Goal: Task Accomplishment & Management: Use online tool/utility

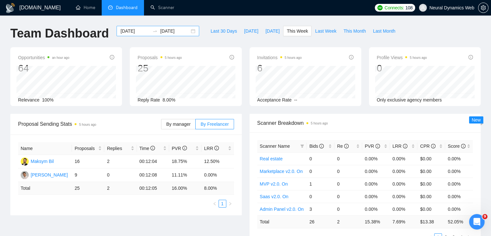
click at [188, 33] on div "[DATE] [DATE]" at bounding box center [157, 31] width 83 height 10
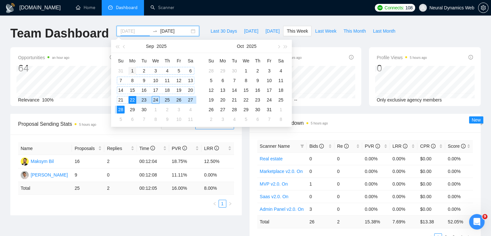
type input "[DATE]"
drag, startPoint x: 130, startPoint y: 68, endPoint x: 140, endPoint y: 74, distance: 11.7
click at [130, 68] on div "1" at bounding box center [132, 71] width 8 height 8
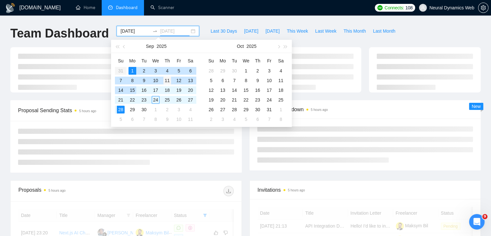
type input "2025-09-11"
click at [168, 81] on div "11" at bounding box center [167, 80] width 8 height 8
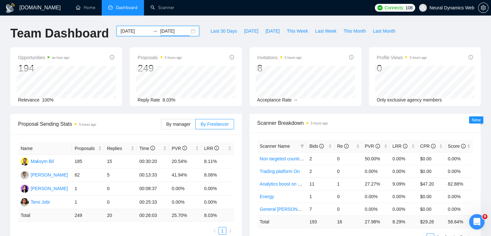
click at [188, 29] on div "2025-09-01 2025-09-11" at bounding box center [157, 31] width 83 height 10
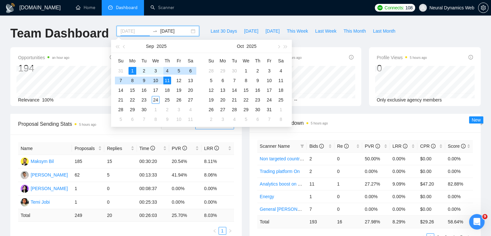
drag, startPoint x: 166, startPoint y: 70, endPoint x: 166, endPoint y: 79, distance: 8.8
click at [166, 70] on div "4" at bounding box center [167, 71] width 8 height 8
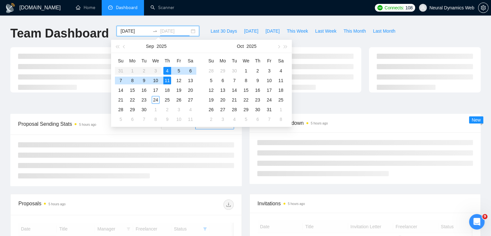
click at [166, 80] on div "11" at bounding box center [167, 80] width 8 height 8
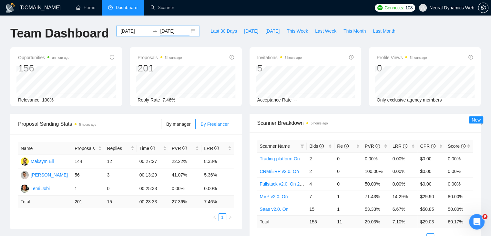
click at [188, 31] on div "2025-09-04 2025-09-11" at bounding box center [157, 31] width 83 height 10
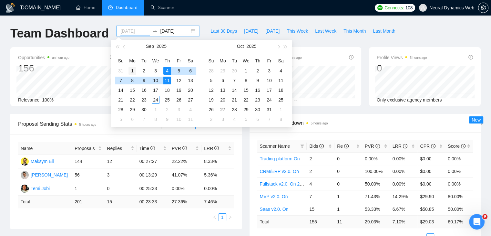
type input "2025-09-01"
click at [132, 71] on div "1" at bounding box center [132, 71] width 8 height 8
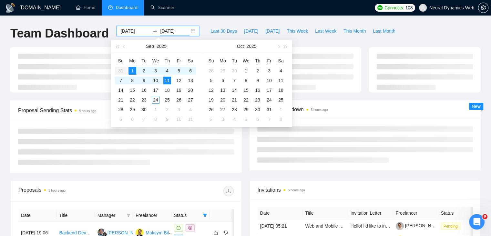
type input "2025-09-11"
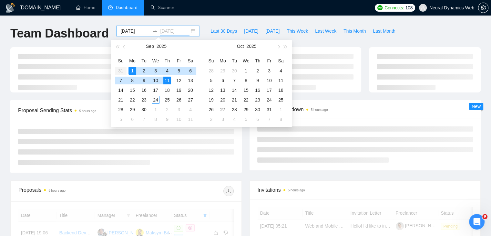
click at [166, 81] on div "11" at bounding box center [167, 80] width 8 height 8
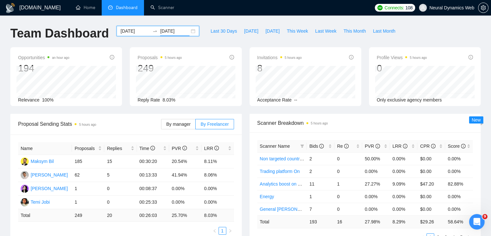
click at [186, 33] on div "2025-09-01 2025-09-11" at bounding box center [157, 31] width 83 height 10
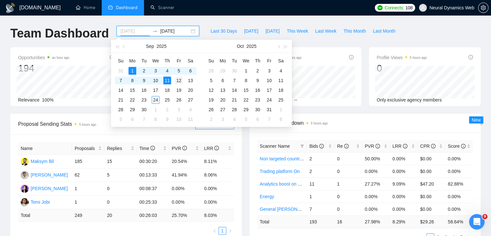
type input "2025-09-12"
click at [177, 81] on div "12" at bounding box center [179, 80] width 8 height 8
type input "2025-09-18"
click at [166, 91] on div "18" at bounding box center [167, 90] width 8 height 8
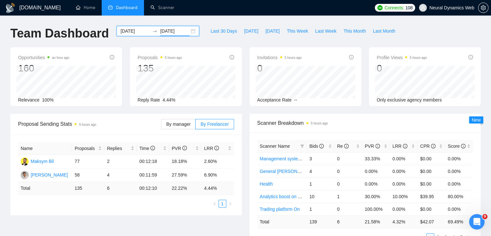
click at [190, 29] on div "2025-09-12 2025-09-18" at bounding box center [157, 31] width 83 height 10
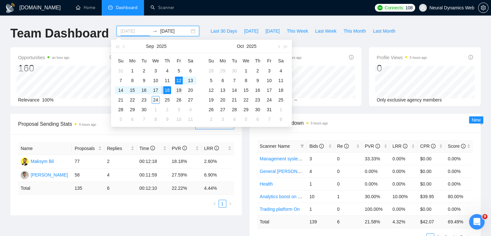
type input "2025-09-19"
click at [178, 90] on div "19" at bounding box center [179, 90] width 8 height 8
type input "2025-09-24"
click at [155, 100] on div "24" at bounding box center [156, 100] width 8 height 8
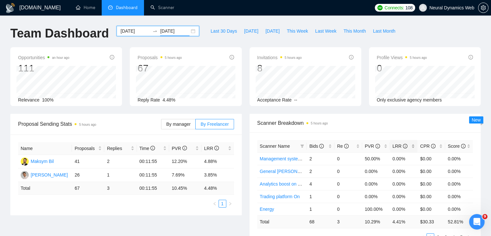
click at [410, 143] on div "LRR" at bounding box center [403, 145] width 23 height 7
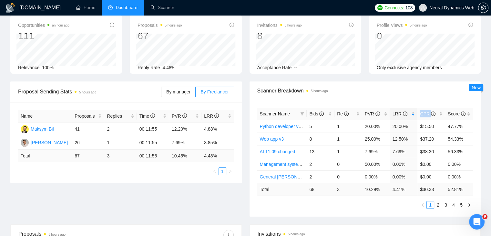
scroll to position [65, 0]
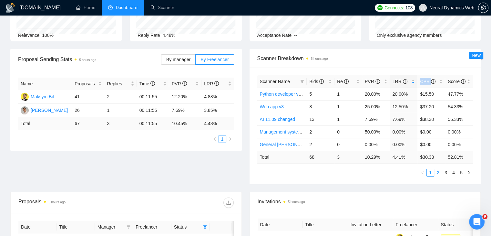
click at [439, 172] on link "2" at bounding box center [437, 172] width 7 height 7
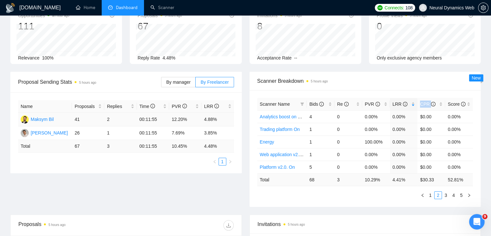
scroll to position [0, 0]
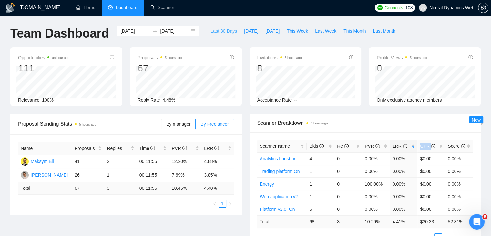
click at [221, 34] on span "Last 30 Days" at bounding box center [223, 30] width 26 height 7
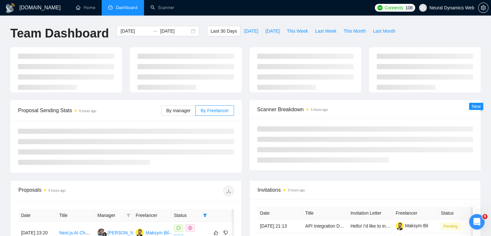
type input "2025-08-25"
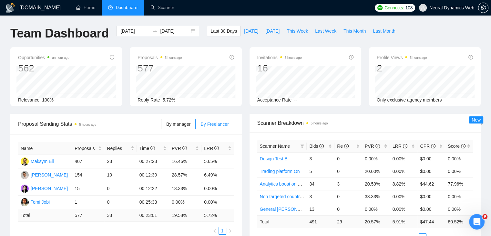
scroll to position [65, 0]
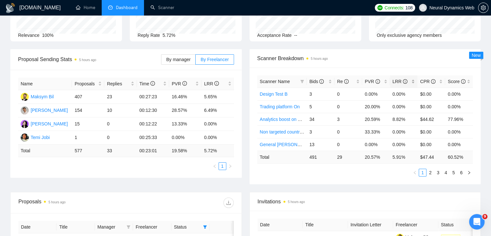
click at [413, 79] on div "LRR" at bounding box center [403, 81] width 23 height 7
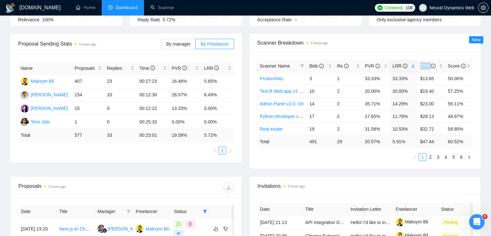
scroll to position [97, 0]
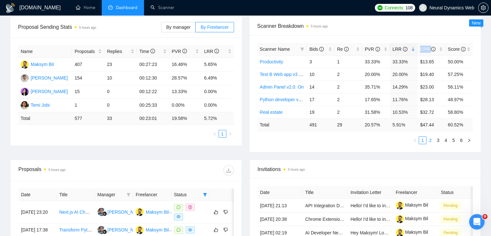
click at [427, 142] on link "2" at bounding box center [430, 139] width 7 height 7
click at [435, 141] on link "3" at bounding box center [437, 139] width 7 height 7
click at [447, 139] on link "4" at bounding box center [445, 139] width 7 height 7
click at [451, 141] on link "5" at bounding box center [453, 139] width 7 height 7
click at [461, 138] on link "6" at bounding box center [460, 139] width 7 height 7
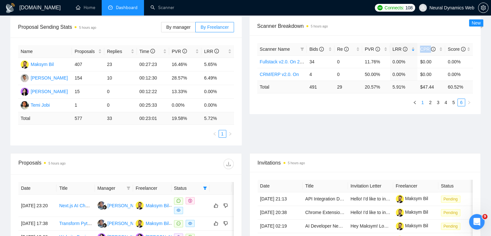
click at [420, 101] on link "1" at bounding box center [422, 102] width 7 height 7
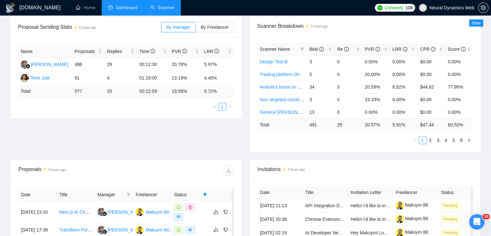
click at [150, 9] on link "Scanner" at bounding box center [162, 7] width 24 height 5
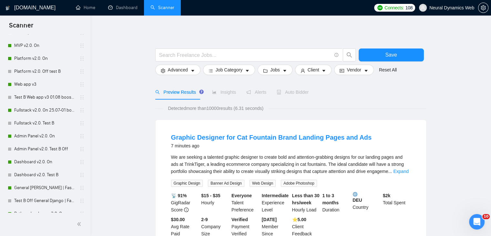
scroll to position [258, 0]
click at [19, 87] on link "Web app v3" at bounding box center [44, 85] width 61 height 13
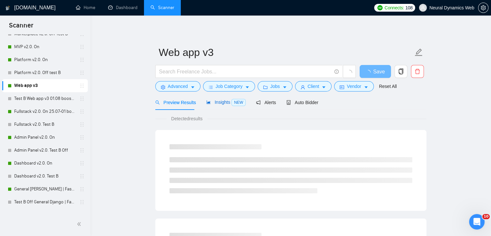
click at [233, 104] on span "NEW" at bounding box center [238, 102] width 14 height 7
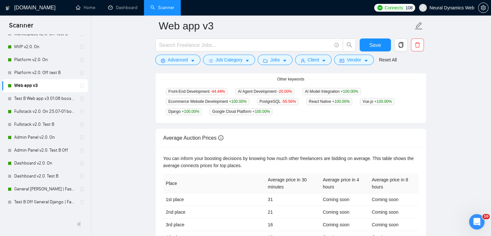
scroll to position [158, 0]
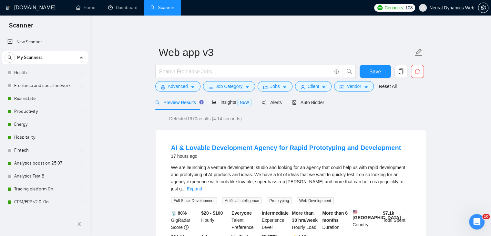
drag, startPoint x: 34, startPoint y: 122, endPoint x: 150, endPoint y: 122, distance: 116.2
click at [34, 122] on link "Energy" at bounding box center [44, 124] width 61 height 13
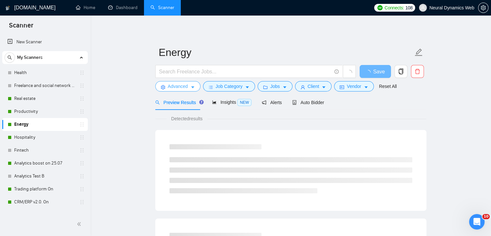
click at [177, 88] on span "Advanced" at bounding box center [178, 86] width 20 height 7
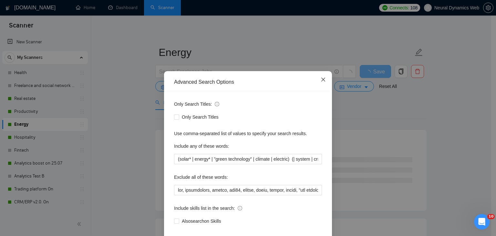
click at [323, 79] on icon "close" at bounding box center [322, 79] width 5 height 5
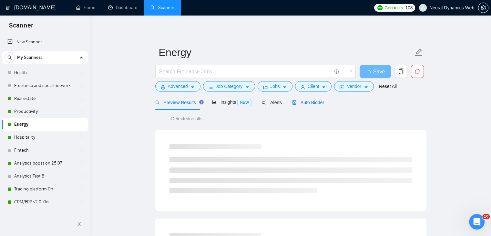
click at [308, 102] on span "Auto Bidder" at bounding box center [308, 102] width 32 height 5
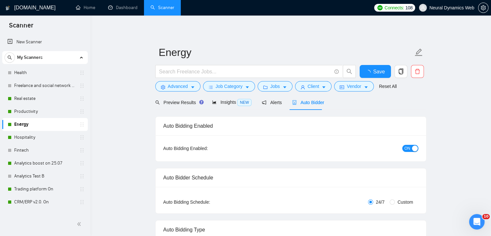
checkbox input "true"
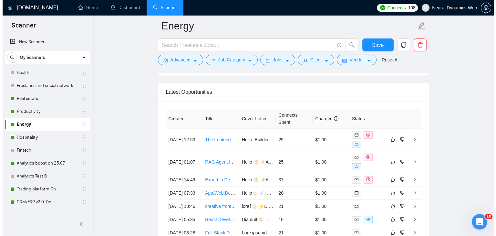
scroll to position [1675, 0]
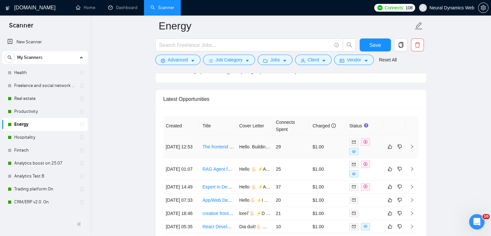
click at [252, 150] on td "Hello. Building robust and efficient systems is crucial, just like ensuring eac…" at bounding box center [254, 147] width 37 height 22
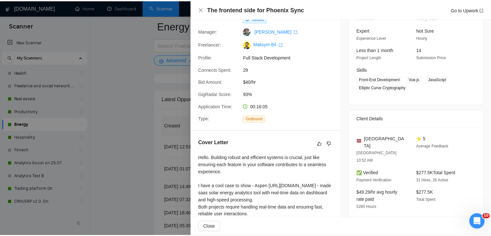
scroll to position [97, 0]
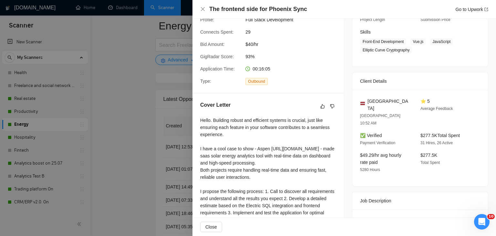
click at [135, 113] on div at bounding box center [248, 118] width 496 height 236
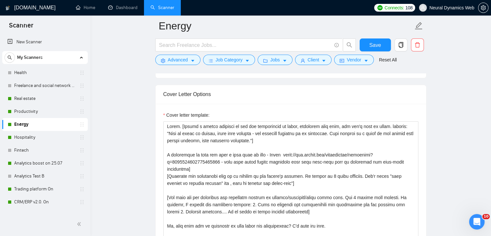
scroll to position [685, 0]
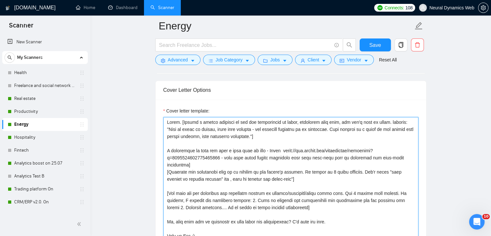
click at [166, 150] on textarea "Cover letter template:" at bounding box center [290, 189] width 255 height 145
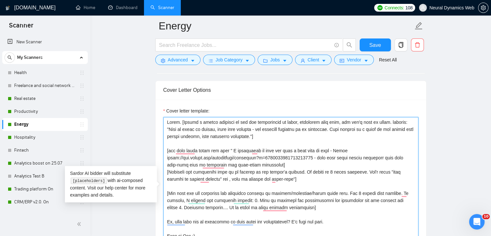
click at [317, 157] on textarea "Cover letter template:" at bounding box center [290, 189] width 255 height 145
click at [278, 164] on textarea "Cover letter template:" at bounding box center [290, 189] width 255 height 145
type textarea "Hello. [Create a phrase tailored to the job description or title, something lik…"
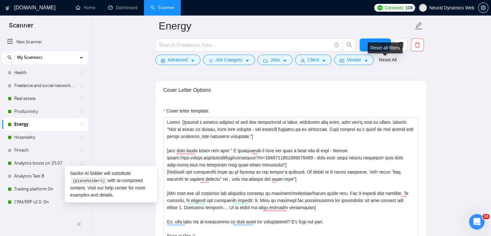
click at [378, 42] on div "Reset all filters" at bounding box center [384, 47] width 35 height 11
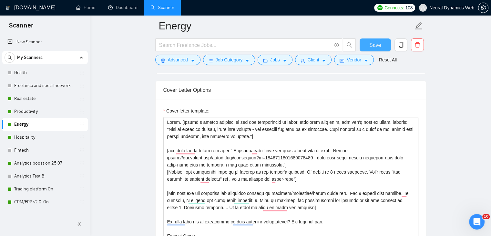
click at [364, 43] on button "Save" at bounding box center [374, 44] width 31 height 13
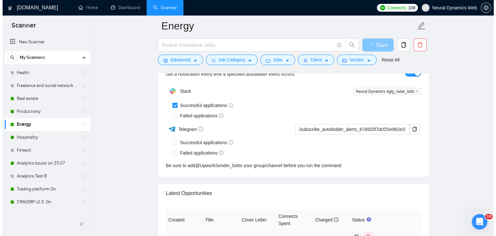
scroll to position [1685, 0]
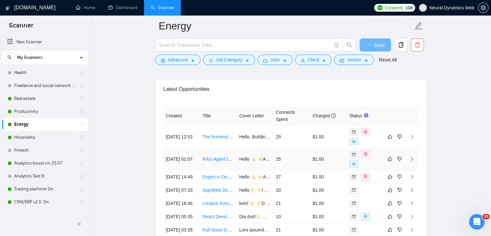
click at [251, 163] on td "Hello 🖐🏻 ⚡️A few months ago, I built a tool that used APIs to collect property …" at bounding box center [254, 159] width 37 height 22
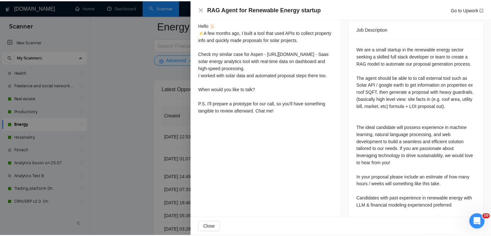
scroll to position [258, 0]
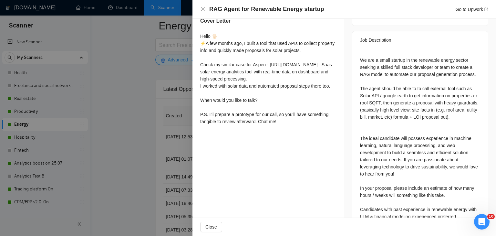
click at [135, 128] on div at bounding box center [248, 118] width 496 height 236
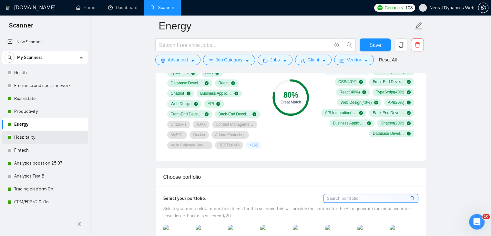
scroll to position [471, 0]
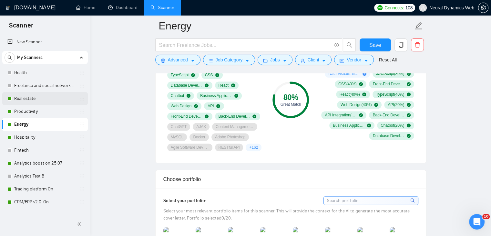
click at [29, 100] on link "Real estate" at bounding box center [44, 98] width 61 height 13
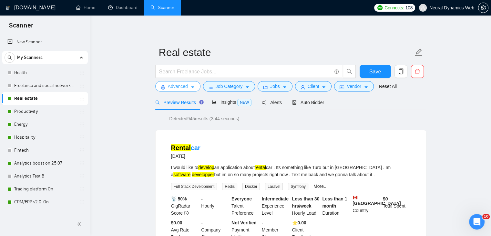
click at [186, 86] on span "Advanced" at bounding box center [178, 86] width 20 height 7
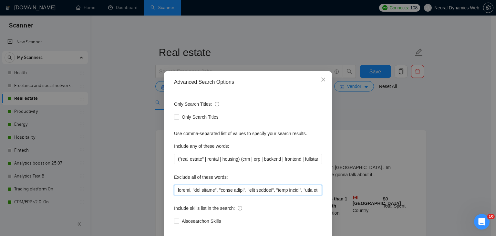
click at [176, 191] on input "text" at bounding box center [248, 190] width 148 height 10
click at [323, 76] on span "Close" at bounding box center [322, 79] width 17 height 17
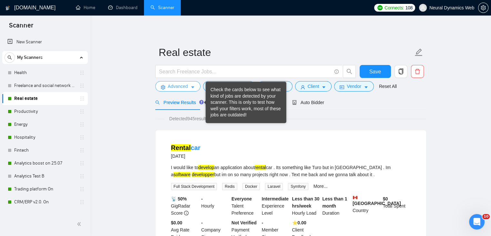
click at [188, 89] on button "Advanced" at bounding box center [177, 86] width 45 height 10
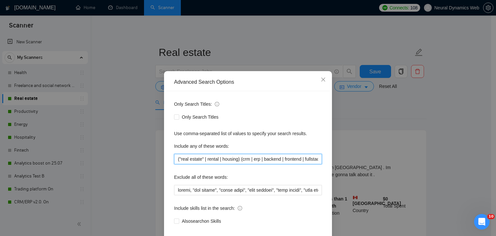
drag, startPoint x: 218, startPoint y: 159, endPoint x: 205, endPoint y: 160, distance: 13.6
click at [205, 160] on input "("real estate" | rental | housing) (crm | erp | backend | frontend | fullstack …" at bounding box center [248, 159] width 148 height 10
click at [325, 80] on span "Close" at bounding box center [322, 79] width 17 height 17
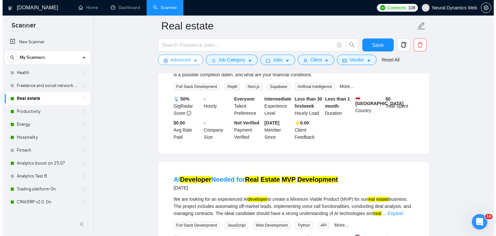
scroll to position [419, 0]
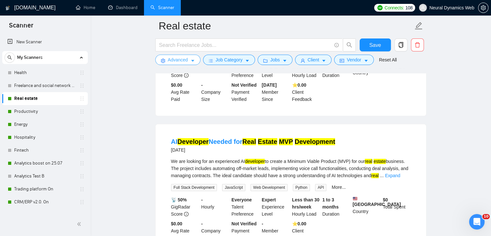
click at [179, 64] on button "Advanced" at bounding box center [177, 60] width 45 height 10
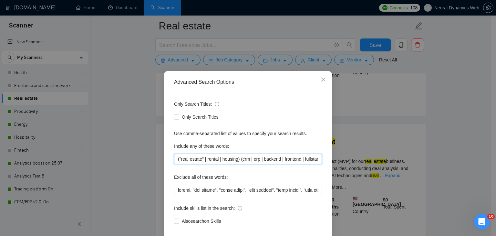
click at [216, 160] on input "("real estate" | rental | housing) (crm | erp | backend | frontend | fullstack …" at bounding box center [248, 159] width 148 height 10
drag, startPoint x: 218, startPoint y: 159, endPoint x: 208, endPoint y: 159, distance: 10.3
click at [208, 159] on input "("real estate" | rental | housing) (crm | erp | backend | frontend | fullstack …" at bounding box center [248, 159] width 148 height 10
click at [210, 159] on input "("real estate" | rental | housing) (crm | erp | backend | frontend | fullstack …" at bounding box center [248, 159] width 148 height 10
click at [214, 159] on input "("real estate" | rental | housing) (crm | erp | backend | frontend | fullstack …" at bounding box center [248, 159] width 148 height 10
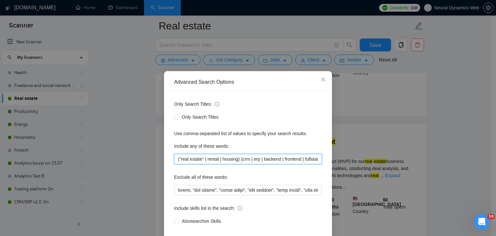
click at [216, 159] on input "("real estate" | rental | housing) (crm | erp | backend | frontend | fullstack …" at bounding box center [248, 159] width 148 height 10
click at [205, 158] on input "("real estate" | rental house" | housing) (crm | erp | backend | frontend | ful…" at bounding box center [248, 159] width 148 height 10
click at [232, 158] on input "("real estate" | "rental house" | housing) (crm | erp | backend | frontend | fu…" at bounding box center [248, 159] width 148 height 10
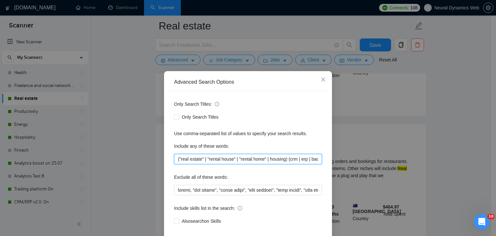
click at [265, 158] on input "("real estate" | "rental house" | "rental home" | housing) (crm | erp | backend…" at bounding box center [248, 159] width 148 height 10
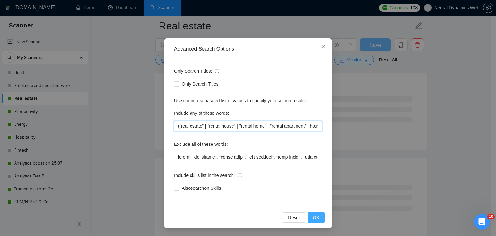
type input "("real estate" | "rental house" | "rental home" | "rental apartment" | housing)…"
click at [310, 215] on button "OK" at bounding box center [315, 217] width 17 height 10
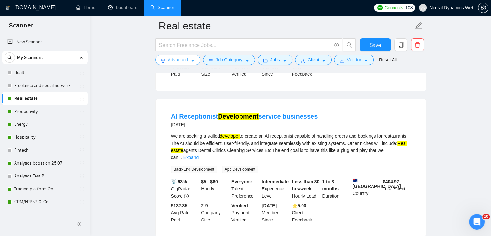
scroll to position [452, 0]
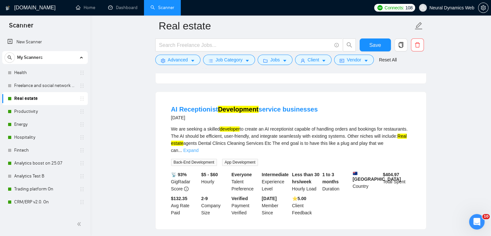
click at [198, 150] on link "Expand" at bounding box center [190, 149] width 15 height 5
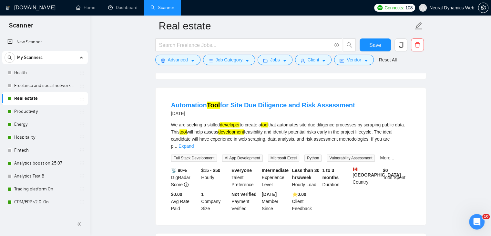
scroll to position [769, 0]
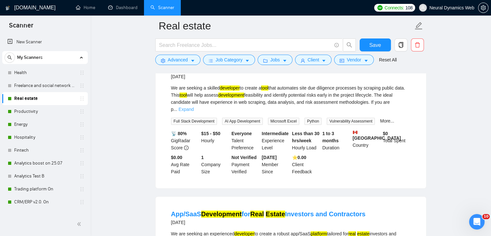
click at [194, 112] on link "Expand" at bounding box center [185, 108] width 15 height 5
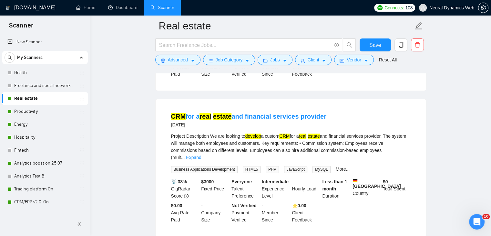
scroll to position [1014, 0]
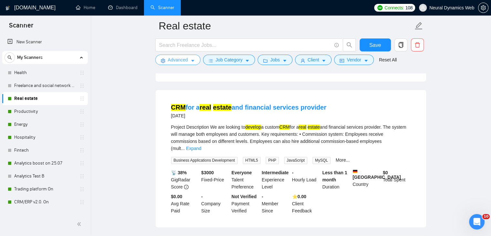
click at [176, 58] on span "Advanced" at bounding box center [178, 59] width 20 height 7
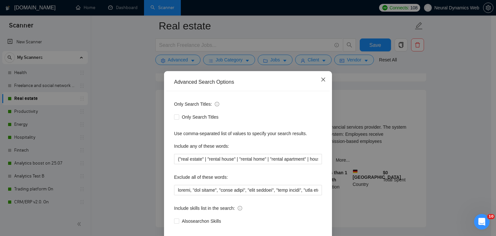
click at [323, 81] on icon "close" at bounding box center [322, 79] width 5 height 5
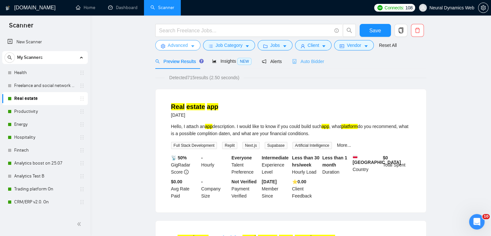
scroll to position [0, 0]
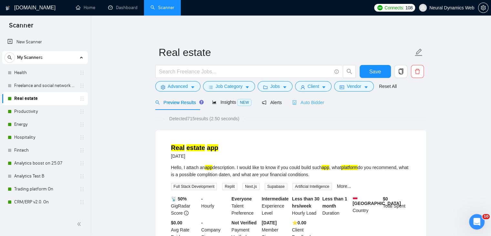
click at [307, 108] on div "Auto Bidder" at bounding box center [308, 102] width 32 height 15
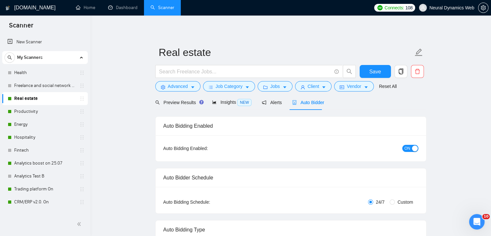
checkbox input "true"
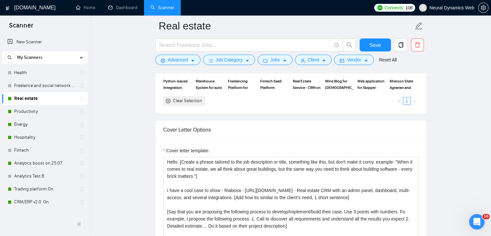
scroll to position [678, 0]
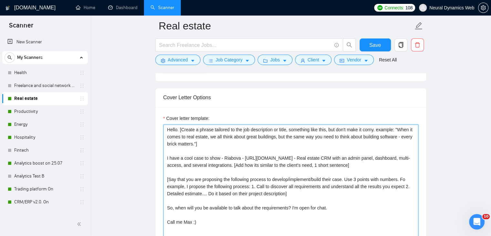
click at [166, 159] on textarea "Hello. [Create a phrase tailored to the job description or title, something lik…" at bounding box center [290, 196] width 255 height 145
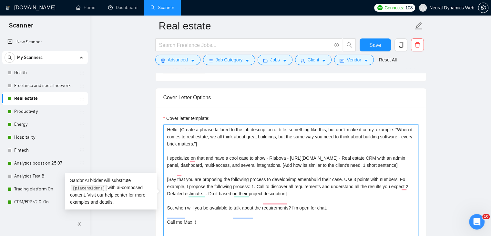
click at [167, 157] on textarea "Hello. [Create a phrase tailored to the job description or title, something lik…" at bounding box center [290, 196] width 255 height 145
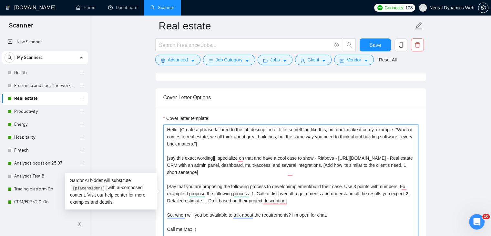
drag, startPoint x: 286, startPoint y: 158, endPoint x: 276, endPoint y: 156, distance: 10.1
click at [276, 156] on textarea "Hello. [Create a phrase tailored to the job description or title, something lik…" at bounding box center [290, 196] width 255 height 145
click at [266, 172] on textarea "Hello. [Create a phrase tailored to the job description or title, something lik…" at bounding box center [290, 196] width 255 height 145
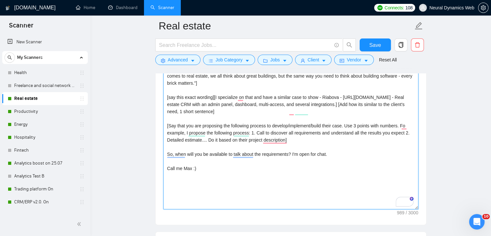
scroll to position [742, 0]
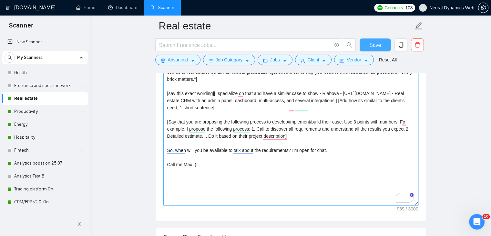
type textarea "Hello. [Create a phrase tailored to the job description or title, something lik…"
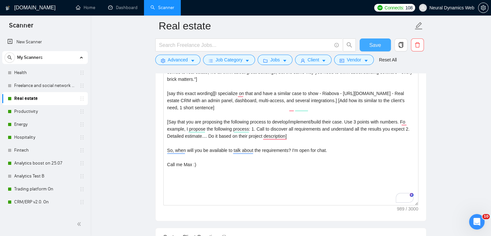
click at [369, 42] on span "Save" at bounding box center [375, 45] width 12 height 8
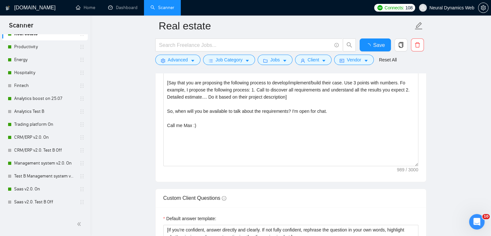
checkbox input "true"
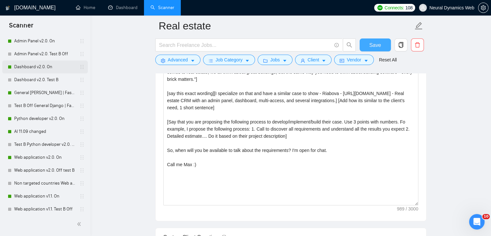
scroll to position [355, 0]
click at [29, 116] on link "Python developer v2.0. On" at bounding box center [44, 117] width 61 height 13
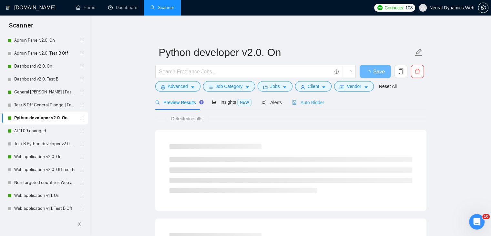
click at [306, 107] on div "Auto Bidder" at bounding box center [308, 102] width 32 height 15
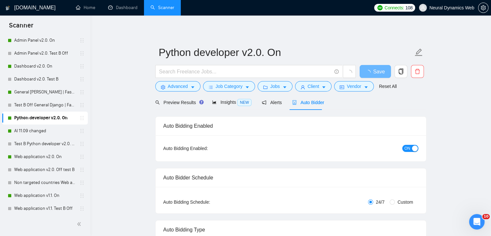
checkbox input "true"
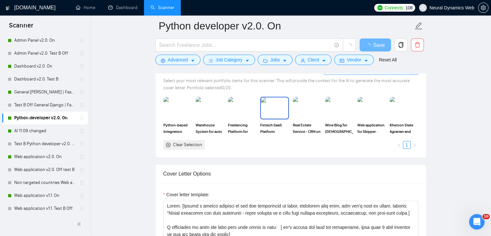
scroll to position [678, 0]
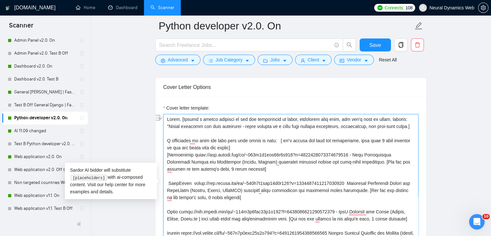
drag, startPoint x: 209, startPoint y: 162, endPoint x: 244, endPoint y: 161, distance: 34.5
click at [244, 161] on textarea "Cover letter template:" at bounding box center [290, 186] width 255 height 145
drag, startPoint x: 183, startPoint y: 190, endPoint x: 208, endPoint y: 189, distance: 25.5
click at [208, 189] on textarea "Cover letter template:" at bounding box center [290, 186] width 255 height 145
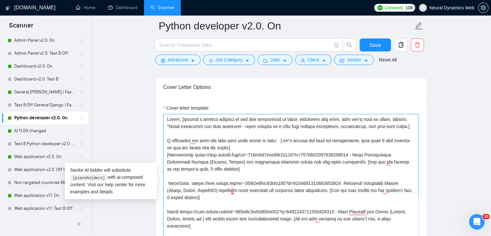
click at [233, 190] on textarea "Cover letter template:" at bounding box center [290, 186] width 255 height 145
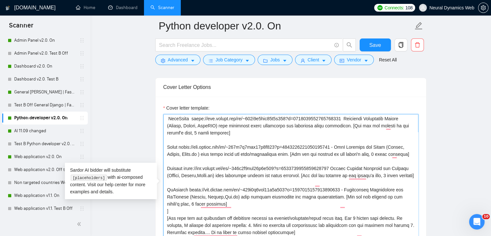
scroll to position [65, 0]
drag, startPoint x: 367, startPoint y: 145, endPoint x: 385, endPoint y: 145, distance: 18.4
click at [385, 145] on textarea "Cover letter template:" at bounding box center [290, 186] width 255 height 145
drag, startPoint x: 390, startPoint y: 167, endPoint x: 182, endPoint y: 173, distance: 207.9
click at [182, 173] on textarea "Cover letter template:" at bounding box center [290, 186] width 255 height 145
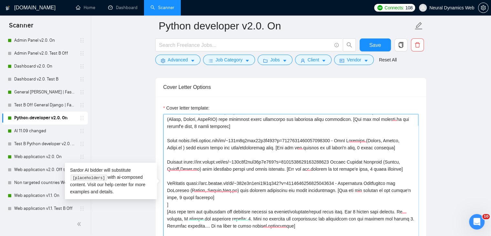
scroll to position [78, 0]
drag, startPoint x: 401, startPoint y: 174, endPoint x: 191, endPoint y: 182, distance: 209.9
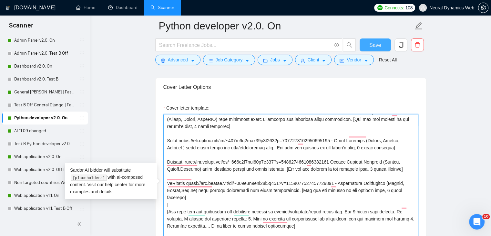
type textarea "Hello. [Create a phrase tailored to the job description or title, something lik…"
click at [384, 43] on button "Save" at bounding box center [374, 44] width 31 height 13
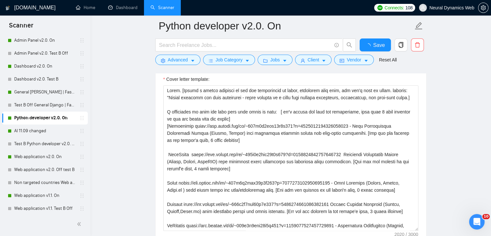
checkbox input "true"
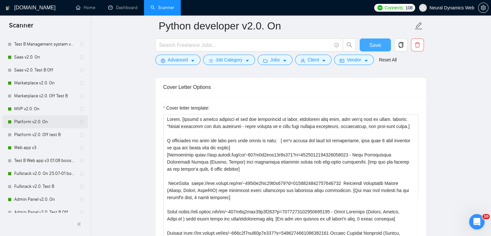
scroll to position [194, 0]
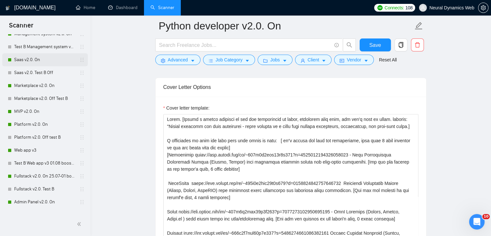
click at [34, 63] on link "Saas v2.0. On" at bounding box center [44, 59] width 61 height 13
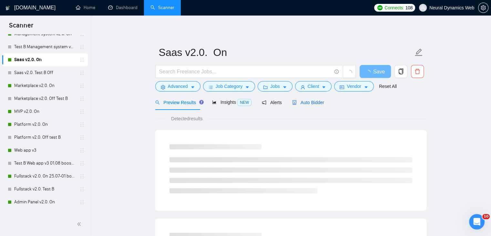
click at [293, 101] on icon "robot" at bounding box center [294, 102] width 5 height 5
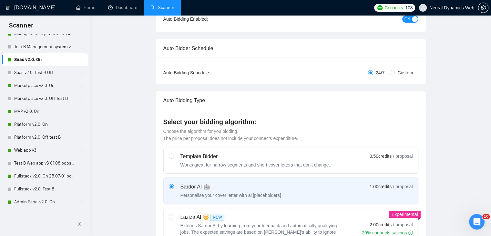
checkbox input "true"
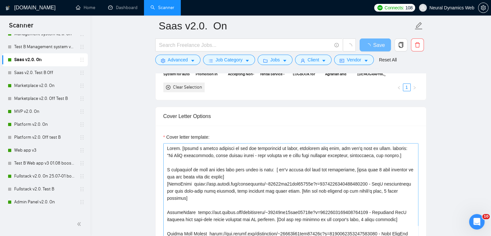
scroll to position [645, 0]
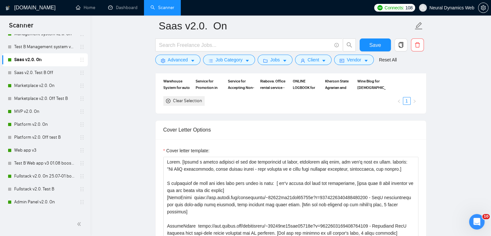
click at [178, 141] on div "Cover letter template:" at bounding box center [291, 228] width 270 height 178
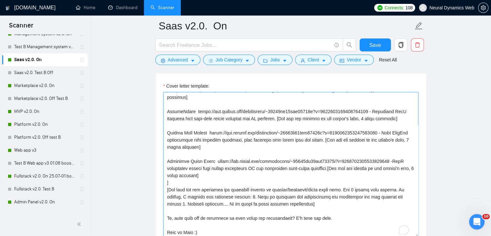
scroll to position [85, 0]
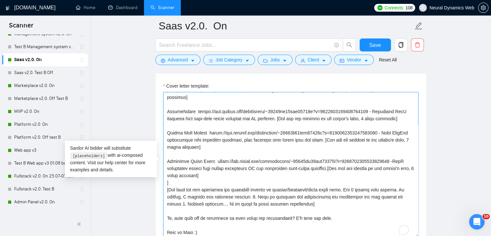
drag, startPoint x: 163, startPoint y: 186, endPoint x: 163, endPoint y: 178, distance: 7.1
click at [163, 178] on textarea "Cover letter template:" at bounding box center [290, 164] width 255 height 145
drag, startPoint x: 166, startPoint y: 195, endPoint x: 170, endPoint y: 195, distance: 3.5
click at [170, 195] on textarea "Cover letter template:" at bounding box center [290, 164] width 255 height 145
click at [205, 198] on textarea "Cover letter template:" at bounding box center [290, 164] width 255 height 145
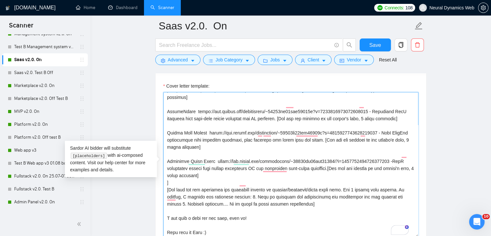
drag, startPoint x: 176, startPoint y: 181, endPoint x: 168, endPoint y: 181, distance: 8.7
click at [170, 181] on textarea "Cover letter template:" at bounding box center [290, 164] width 255 height 145
click at [229, 181] on textarea "Cover letter template:" at bounding box center [290, 164] width 255 height 145
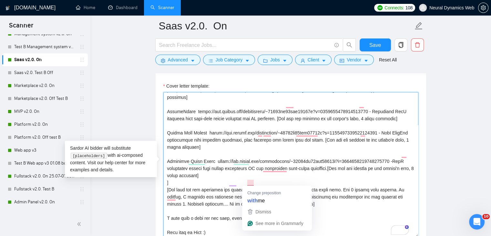
click at [252, 183] on textarea "Cover letter template:" at bounding box center [290, 164] width 255 height 145
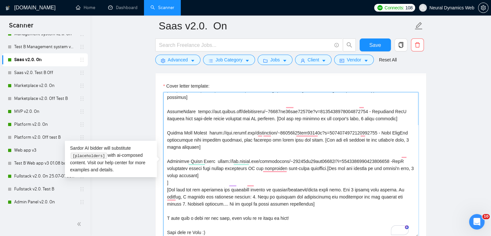
scroll to position [742, 0]
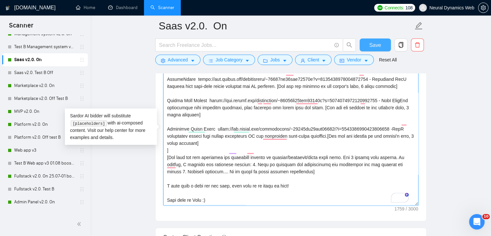
type textarea "Hello. [Create a phrase tailored to the job description or title, something lik…"
click at [386, 45] on button "Save" at bounding box center [374, 44] width 31 height 13
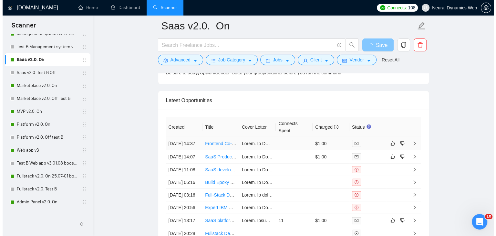
scroll to position [1678, 0]
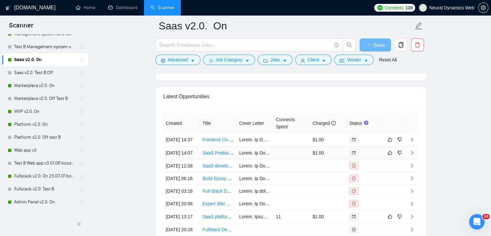
drag, startPoint x: 214, startPoint y: 166, endPoint x: 267, endPoint y: 159, distance: 53.6
click at [214, 159] on td "SaaS Product Launch" at bounding box center [218, 152] width 37 height 13
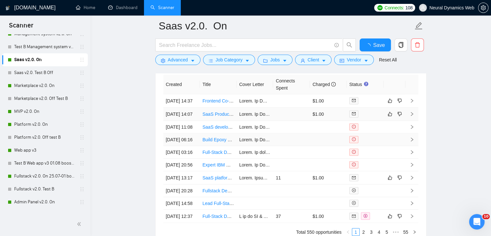
checkbox input "true"
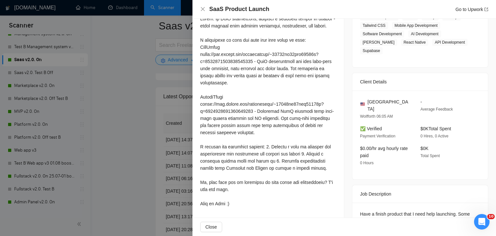
scroll to position [171, 0]
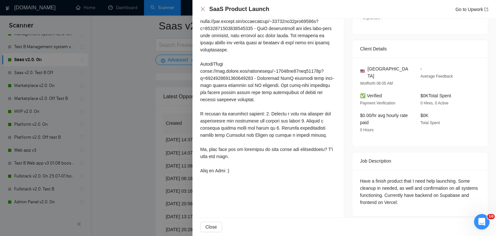
click at [165, 108] on div at bounding box center [248, 118] width 496 height 236
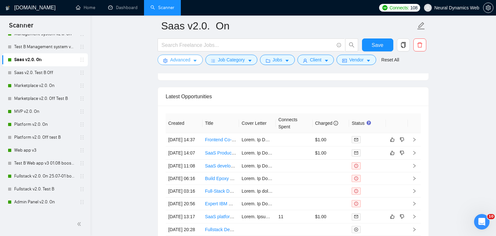
click at [174, 58] on span "Advanced" at bounding box center [180, 59] width 20 height 7
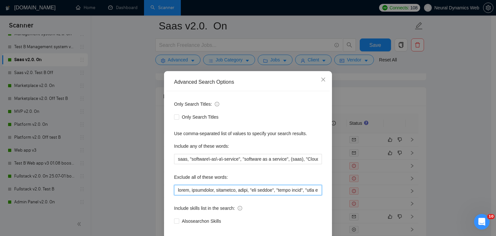
click at [174, 187] on input "text" at bounding box center [248, 190] width 148 height 10
type input "finish, attio, smartsuite, suitedash, suite, "crm expert", "voice agent", "data…"
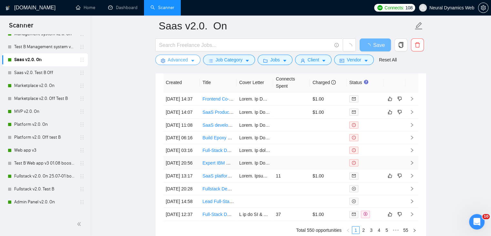
scroll to position [1678, 0]
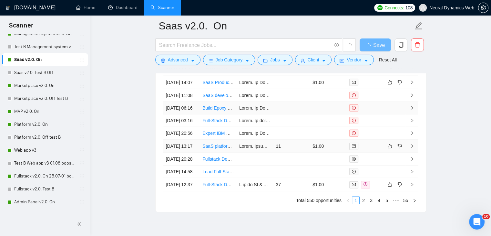
click at [216, 191] on tbody "24 Sep, 2025 14:37 Frontend Co-Founder for AI & SaaS Product $1.00 24 Sep, 2025…" at bounding box center [290, 127] width 255 height 128
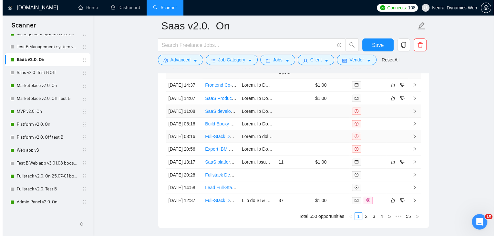
scroll to position [1742, 0]
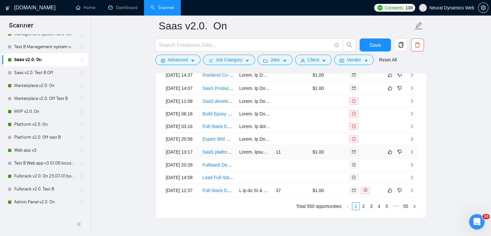
click at [221, 158] on td "SaaS platform development from prototype" at bounding box center [218, 151] width 37 height 13
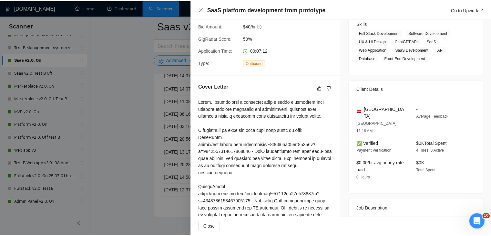
scroll to position [99, 0]
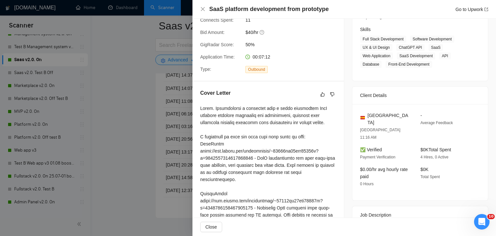
click at [153, 136] on div at bounding box center [248, 118] width 496 height 236
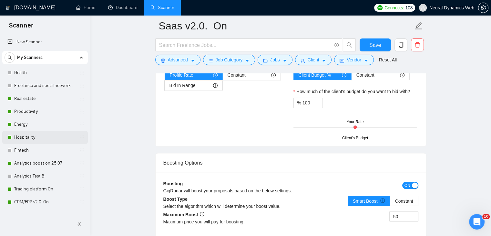
click at [34, 135] on link "Hospitality" at bounding box center [44, 137] width 61 height 13
drag, startPoint x: 35, startPoint y: 136, endPoint x: 302, endPoint y: 37, distance: 285.1
click at [35, 136] on link "Hospitality" at bounding box center [44, 137] width 61 height 13
click at [370, 43] on span "Save" at bounding box center [375, 45] width 12 height 8
click at [26, 138] on link "Hospitality" at bounding box center [44, 137] width 61 height 13
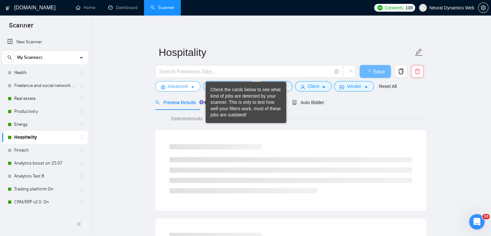
click at [160, 86] on button "Advanced" at bounding box center [177, 86] width 45 height 10
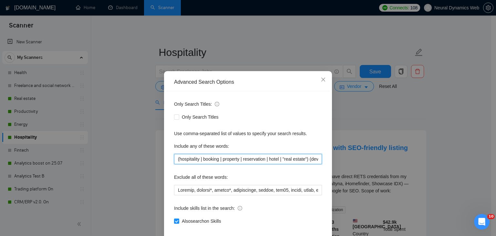
drag, startPoint x: 251, startPoint y: 161, endPoint x: 302, endPoint y: 163, distance: 51.0
click at [302, 163] on input "(hospitality | booking | property | reservation | hotel | "real estate") (devel…" at bounding box center [248, 159] width 148 height 10
click at [317, 81] on span "Close" at bounding box center [322, 79] width 17 height 17
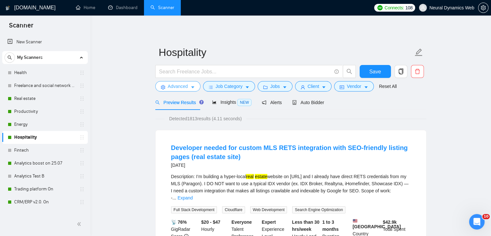
drag, startPoint x: 44, startPoint y: 100, endPoint x: 179, endPoint y: 89, distance: 135.6
click at [44, 100] on link "Real estate" at bounding box center [44, 98] width 61 height 13
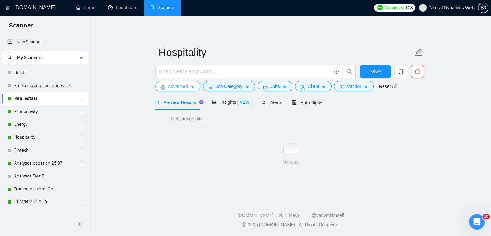
click at [179, 89] on span "Advanced" at bounding box center [178, 86] width 20 height 7
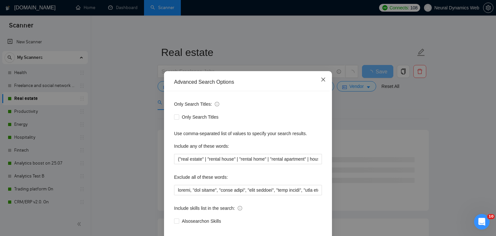
click at [325, 78] on span "Close" at bounding box center [322, 79] width 17 height 17
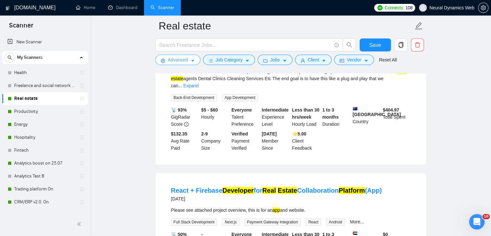
scroll to position [581, 0]
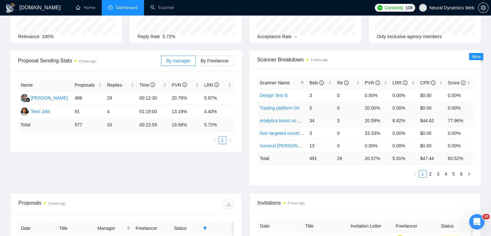
scroll to position [65, 0]
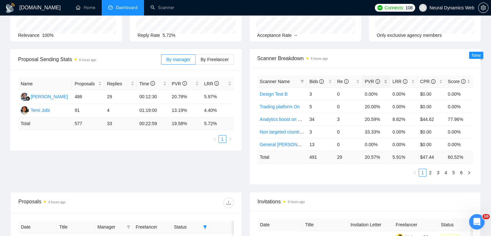
click at [386, 82] on div "PVR" at bounding box center [376, 81] width 23 height 7
click at [415, 78] on div "LRR" at bounding box center [403, 81] width 23 height 7
click at [386, 80] on div "PVR" at bounding box center [376, 81] width 23 height 7
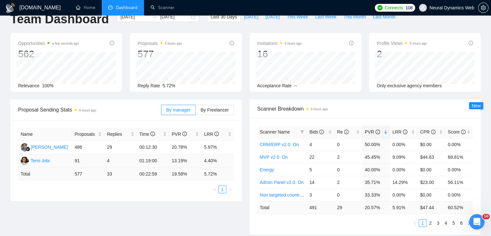
scroll to position [0, 0]
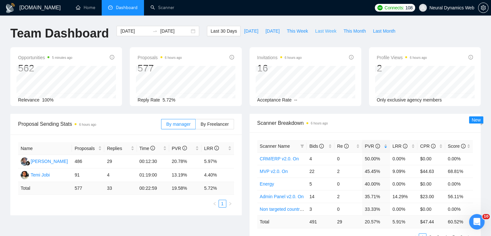
click at [318, 30] on span "Last Week" at bounding box center [325, 30] width 21 height 7
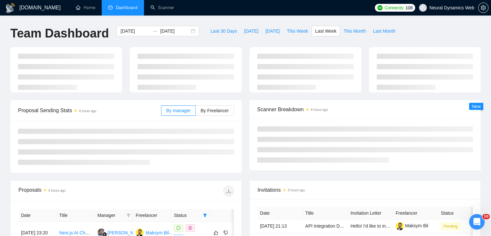
type input "2025-09-15"
type input "2025-09-21"
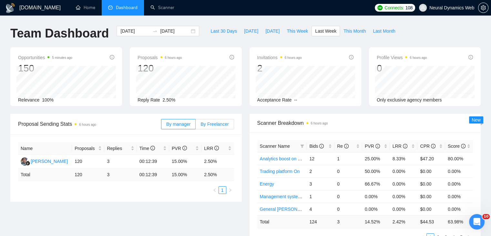
click at [215, 124] on span "By Freelancer" at bounding box center [214, 123] width 28 height 5
click at [196, 126] on input "By Freelancer" at bounding box center [196, 126] width 0 height 0
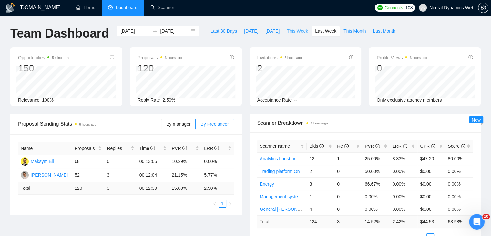
click at [295, 34] on span "This Week" at bounding box center [297, 30] width 21 height 7
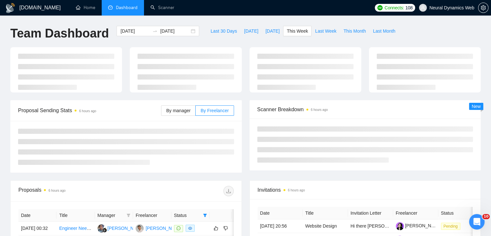
type input "2025-09-22"
type input "2025-09-28"
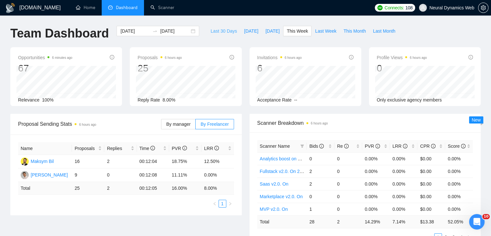
click at [210, 30] on span "Last 30 Days" at bounding box center [223, 30] width 26 height 7
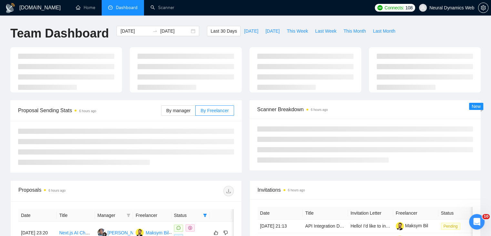
type input "2025-08-25"
type input "2025-09-24"
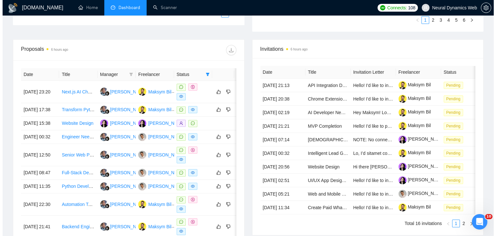
scroll to position [226, 0]
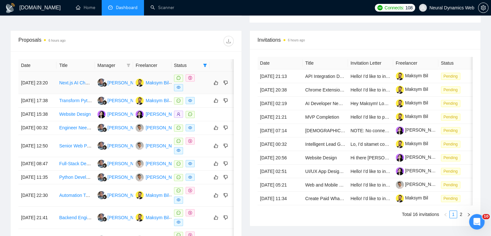
click at [76, 90] on td "Next.js AI Chatbot Setup for Sports Use Case" at bounding box center [75, 83] width 38 height 22
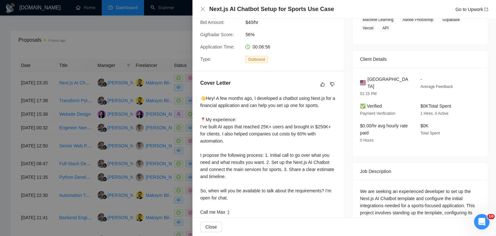
scroll to position [129, 0]
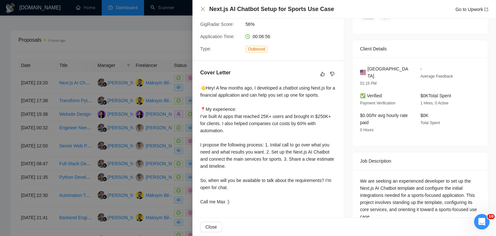
click at [136, 60] on div at bounding box center [248, 118] width 496 height 236
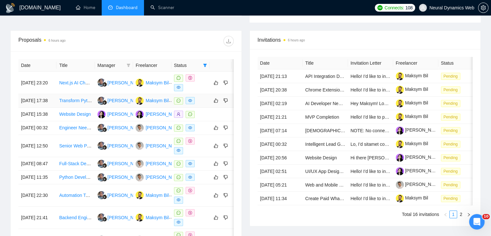
click at [178, 107] on td at bounding box center [190, 101] width 38 height 14
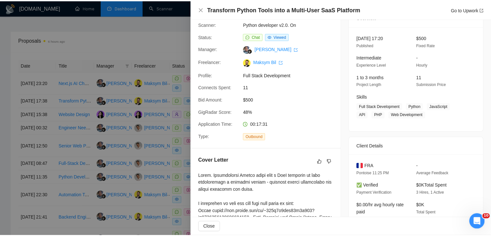
scroll to position [0, 0]
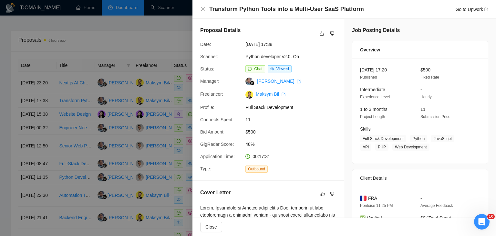
click at [163, 124] on div at bounding box center [248, 118] width 496 height 236
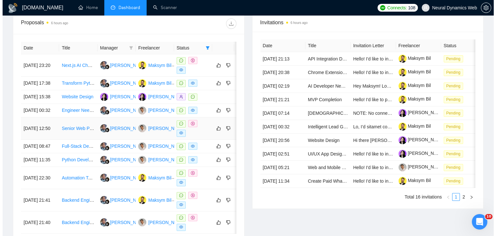
scroll to position [258, 0]
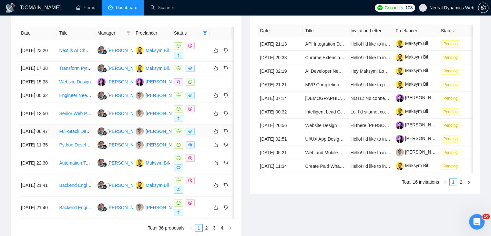
click at [78, 138] on td "Full-Stack Developer Needed to Build Web MVP" at bounding box center [75, 132] width 38 height 14
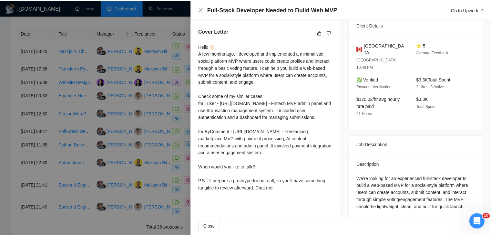
scroll to position [194, 0]
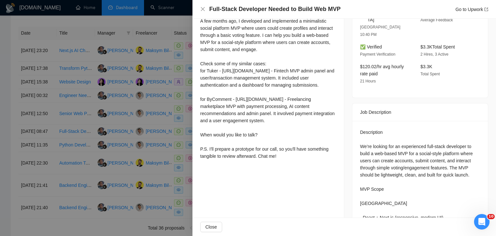
click at [116, 128] on div at bounding box center [248, 118] width 496 height 236
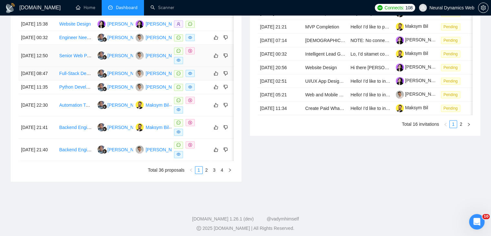
scroll to position [323, 0]
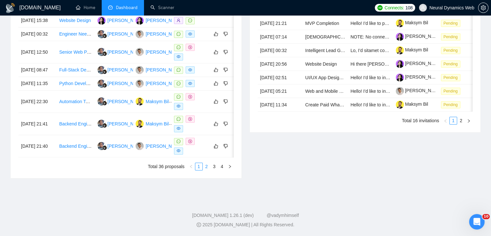
click at [209, 170] on link "2" at bounding box center [206, 166] width 7 height 7
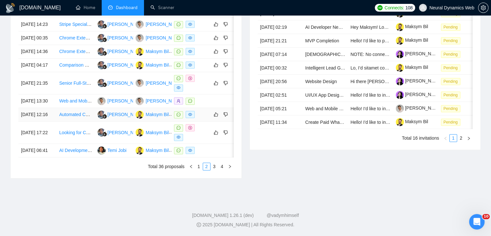
click at [79, 121] on td "Automated Cost Estimation from Architectural Drawings (PDF/DWG/IFC)" at bounding box center [75, 115] width 38 height 14
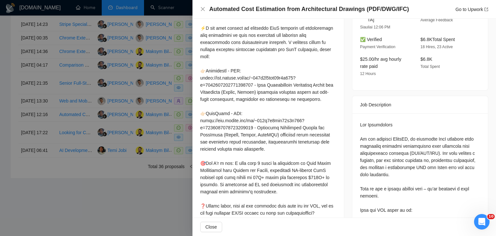
click at [138, 134] on div at bounding box center [248, 118] width 496 height 236
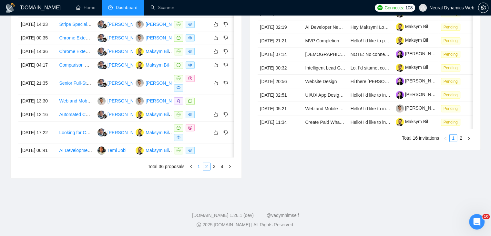
click at [199, 170] on link "1" at bounding box center [198, 166] width 7 height 7
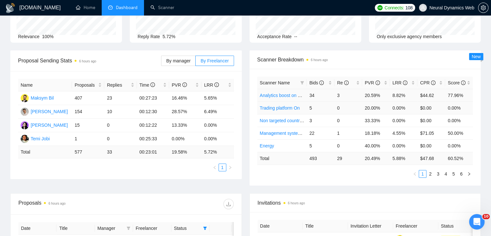
scroll to position [65, 0]
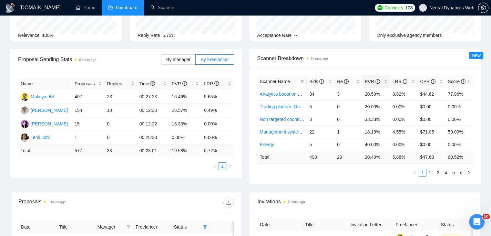
click at [387, 81] on div "PVR" at bounding box center [376, 81] width 23 height 7
click at [430, 173] on link "2" at bounding box center [430, 172] width 7 height 7
click at [280, 119] on link "Saas v2.0. On" at bounding box center [274, 118] width 29 height 5
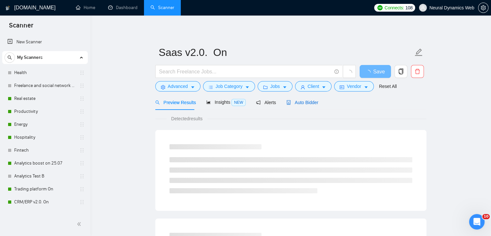
click at [297, 100] on span "Auto Bidder" at bounding box center [302, 102] width 32 height 5
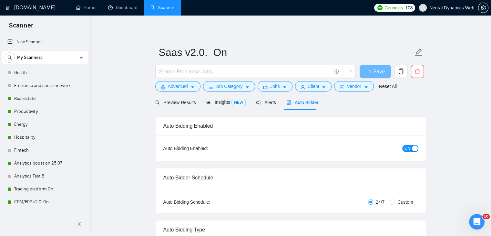
checkbox input "true"
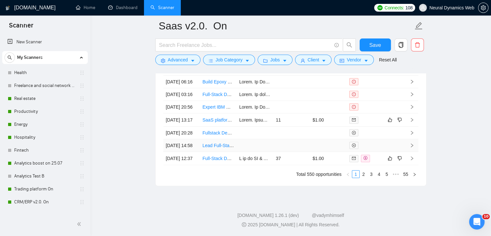
scroll to position [1808, 0]
click at [218, 122] on link "SaaS platform development from prototype" at bounding box center [245, 119] width 86 height 5
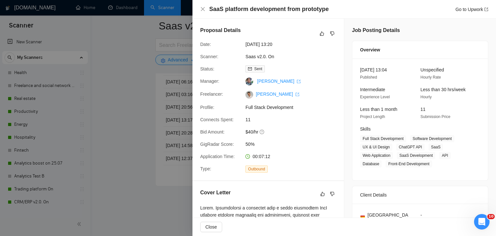
click at [141, 39] on div at bounding box center [248, 118] width 496 height 236
click at [125, 7] on div at bounding box center [248, 118] width 496 height 236
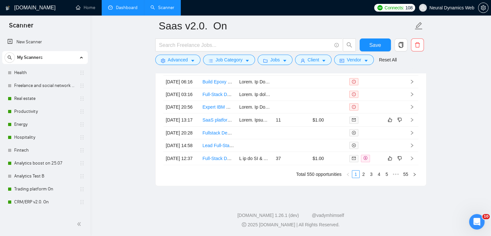
click at [125, 8] on link "Dashboard" at bounding box center [122, 7] width 29 height 5
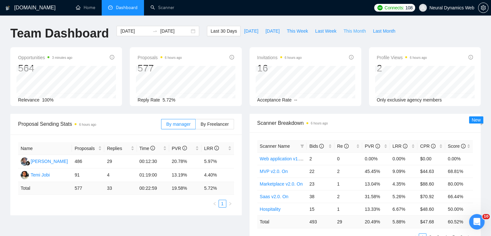
click at [343, 32] on span "This Month" at bounding box center [354, 30] width 22 height 7
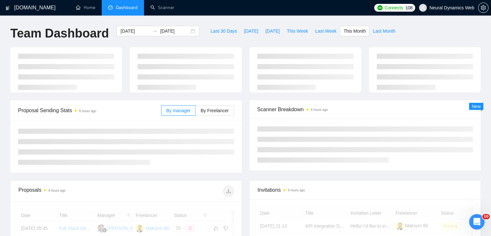
type input "2025-09-01"
type input "2025-09-30"
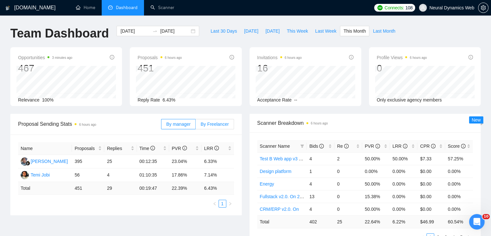
click at [214, 125] on span "By Freelancer" at bounding box center [214, 123] width 28 height 5
click at [196, 126] on input "By Freelancer" at bounding box center [196, 126] width 0 height 0
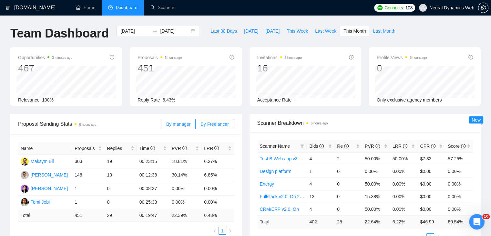
click at [186, 122] on span "By manager" at bounding box center [178, 123] width 24 height 5
click at [161, 126] on input "By manager" at bounding box center [161, 126] width 0 height 0
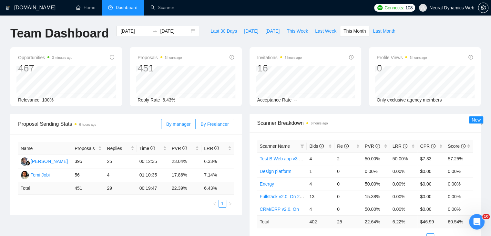
click at [208, 124] on span "By Freelancer" at bounding box center [214, 123] width 28 height 5
click at [196, 126] on input "By Freelancer" at bounding box center [196, 126] width 0 height 0
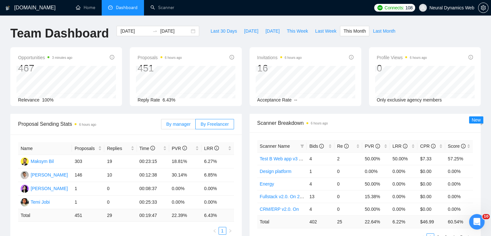
click at [185, 120] on label "By manager" at bounding box center [178, 124] width 35 height 10
click at [161, 126] on input "By manager" at bounding box center [161, 126] width 0 height 0
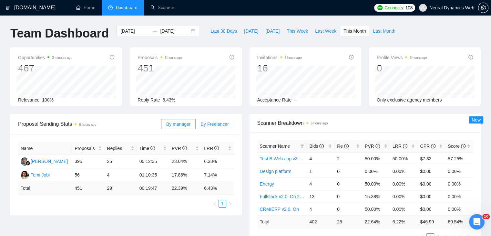
click at [213, 124] on span "By Freelancer" at bounding box center [214, 123] width 28 height 5
click at [196, 126] on input "By Freelancer" at bounding box center [196, 126] width 0 height 0
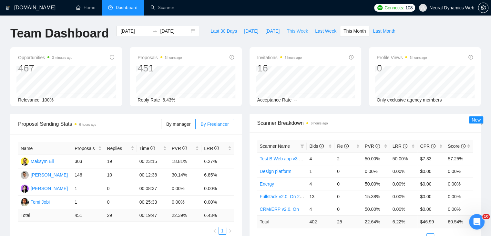
click at [287, 29] on span "This Week" at bounding box center [297, 30] width 21 height 7
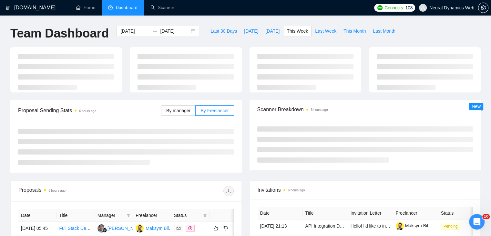
type input "2025-09-22"
type input "2025-09-28"
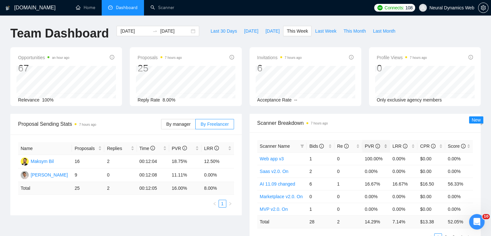
click at [380, 145] on span "PVR" at bounding box center [374, 145] width 18 height 7
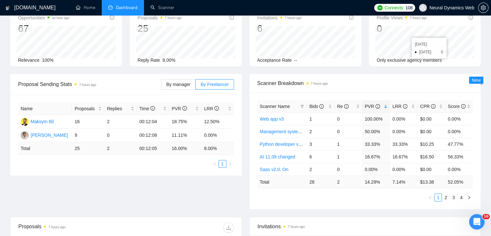
scroll to position [42, 0]
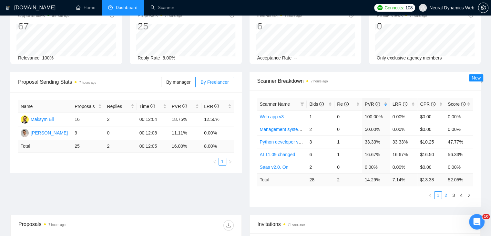
click at [447, 196] on link "2" at bounding box center [445, 194] width 7 height 7
click at [452, 196] on link "3" at bounding box center [453, 194] width 7 height 7
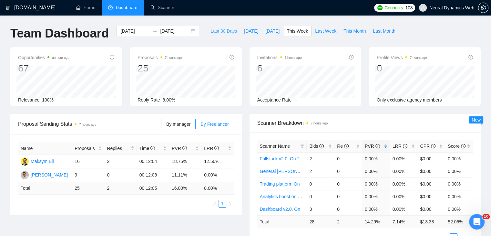
click at [208, 35] on button "Last 30 Days" at bounding box center [224, 31] width 34 height 10
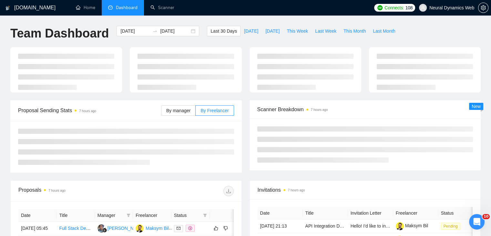
type input "2025-08-25"
type input "2025-09-24"
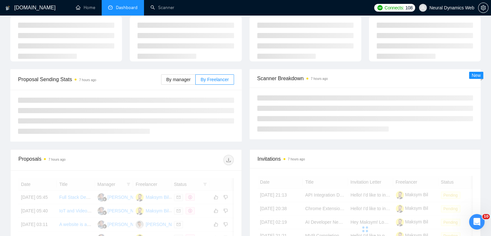
scroll to position [32, 0]
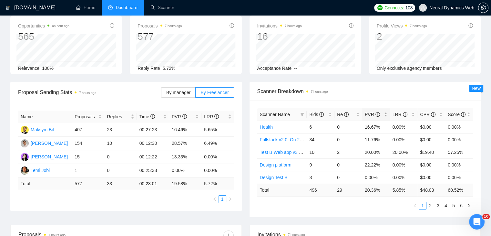
click at [387, 116] on div "PVR" at bounding box center [376, 114] width 23 height 7
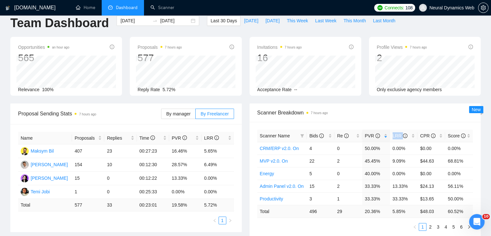
scroll to position [0, 0]
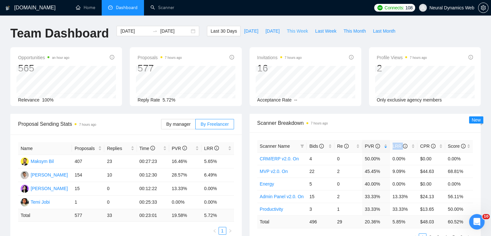
click at [297, 27] on button "This Week" at bounding box center [297, 31] width 28 height 10
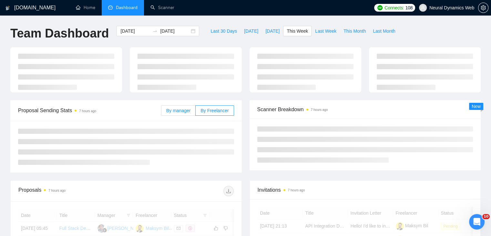
type input "2025-09-22"
type input "2025-09-28"
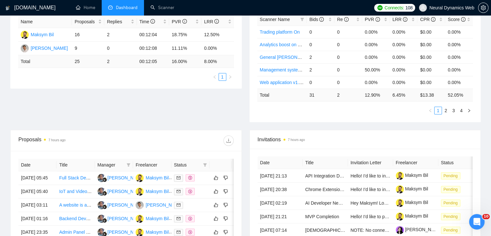
scroll to position [149, 0]
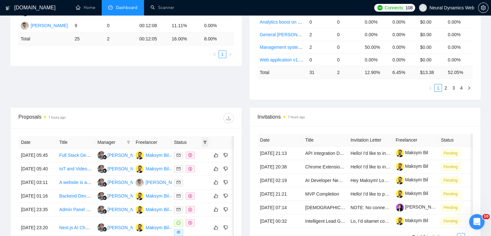
click at [204, 142] on icon "filter" at bounding box center [205, 142] width 4 height 4
click at [187, 155] on span "Chat" at bounding box center [184, 153] width 12 height 5
checkbox input "true"
click at [149, 94] on div "Proposal Sending Stats 7 hours ago By manager By Freelancer Name Proposals Repl…" at bounding box center [245, 36] width 478 height 143
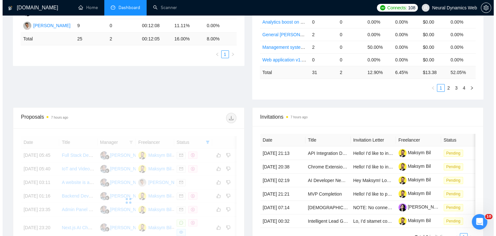
scroll to position [179, 0]
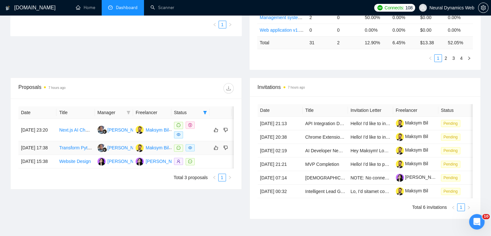
click at [82, 155] on td "Transform Python Tools into a Multi-User SaaS Platform" at bounding box center [75, 148] width 38 height 14
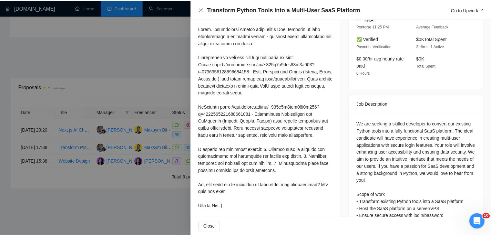
scroll to position [179, 0]
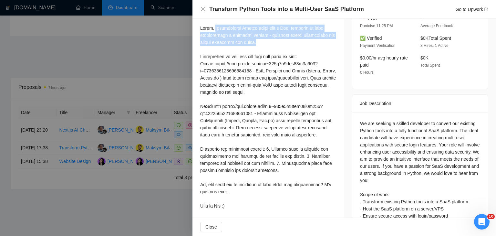
drag, startPoint x: 213, startPoint y: 26, endPoint x: 256, endPoint y: 40, distance: 45.1
click at [256, 40] on div at bounding box center [268, 117] width 136 height 185
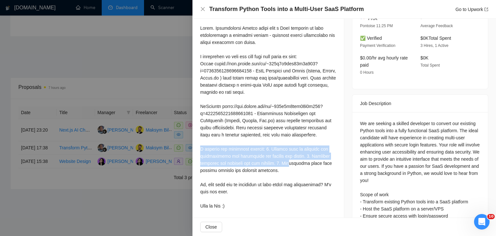
drag, startPoint x: 200, startPoint y: 148, endPoint x: 287, endPoint y: 166, distance: 89.0
click at [287, 166] on div at bounding box center [268, 117] width 136 height 185
click at [271, 167] on div at bounding box center [268, 117] width 136 height 185
drag, startPoint x: 197, startPoint y: 147, endPoint x: 289, endPoint y: 176, distance: 95.6
click at [289, 176] on div "Cover Letter" at bounding box center [267, 110] width 151 height 218
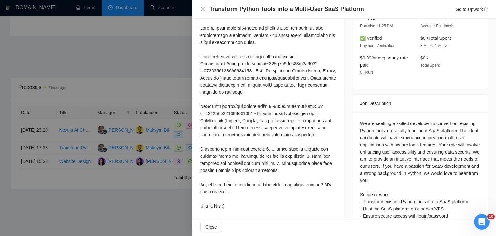
click at [143, 87] on div at bounding box center [248, 118] width 496 height 236
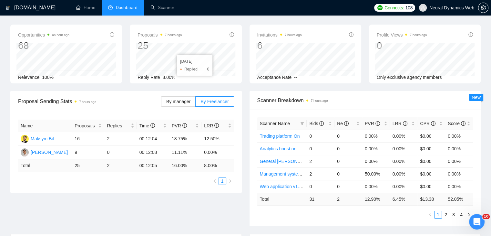
scroll to position [0, 0]
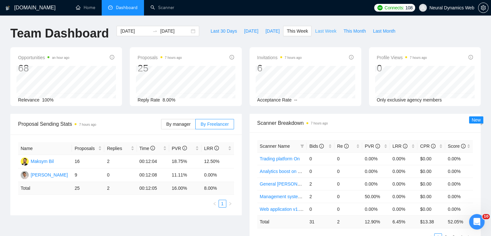
click at [319, 34] on span "Last Week" at bounding box center [325, 30] width 21 height 7
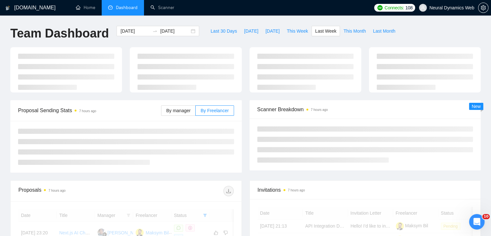
type input "2025-09-15"
type input "2025-09-21"
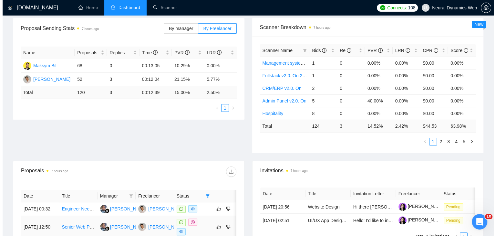
scroll to position [127, 0]
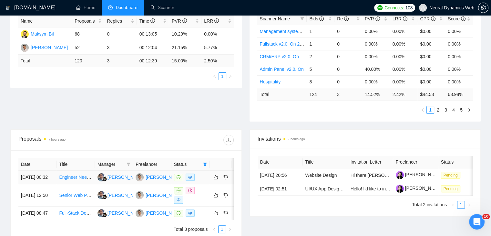
click at [69, 184] on td "Engineer Needed to Extract "Customer Journey" Module from Dittofeed Open Source…" at bounding box center [75, 177] width 38 height 14
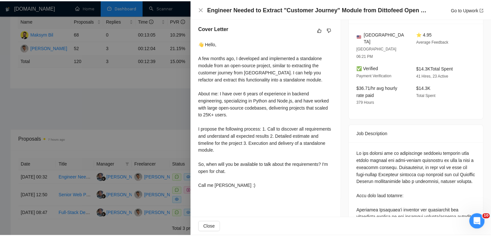
scroll to position [165, 0]
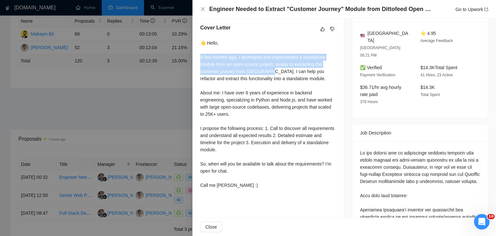
drag, startPoint x: 200, startPoint y: 55, endPoint x: 266, endPoint y: 68, distance: 68.1
click at [266, 68] on div "Cover Letter 👋 Hello, A few months ago, I developed and implemented a standalon…" at bounding box center [267, 107] width 151 height 183
click at [266, 68] on div "👋 Hello, A few months ago, I developed and implemented a standalone module from…" at bounding box center [268, 113] width 136 height 149
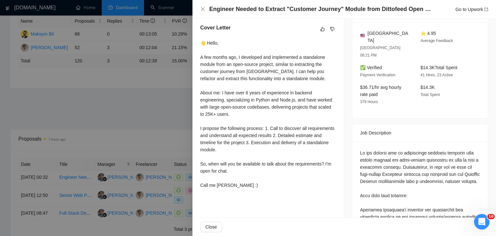
click at [180, 84] on div at bounding box center [248, 118] width 496 height 236
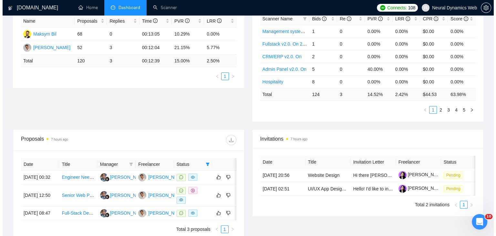
scroll to position [176, 0]
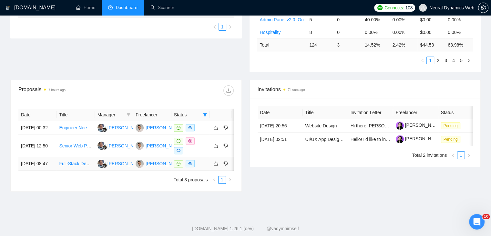
click at [77, 170] on td "Full-Stack Developer Needed to Build Web MVP" at bounding box center [75, 164] width 38 height 14
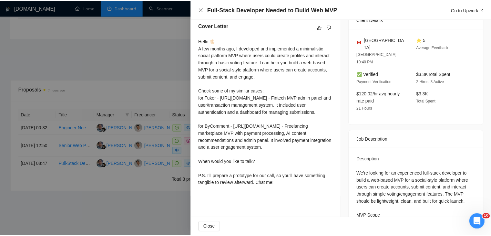
scroll to position [168, 0]
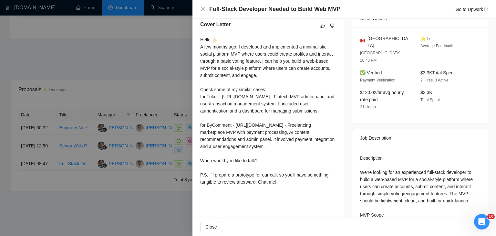
click at [161, 74] on div at bounding box center [248, 118] width 496 height 236
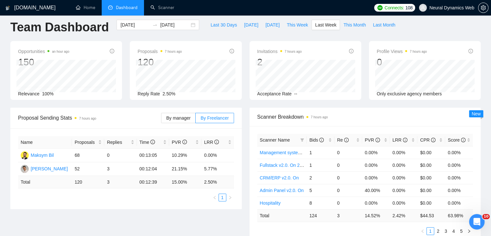
scroll to position [0, 0]
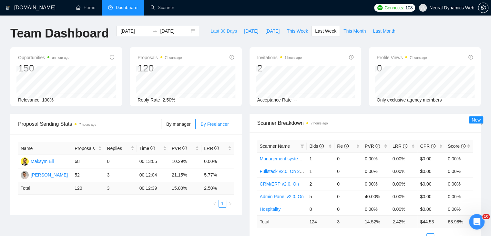
click at [210, 33] on span "Last 30 Days" at bounding box center [223, 30] width 26 height 7
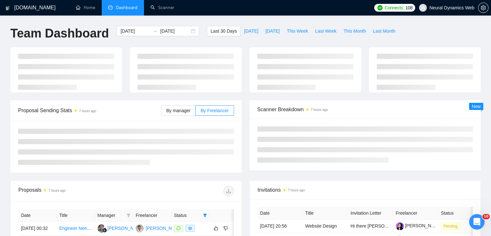
type input "2025-08-25"
type input "2025-09-24"
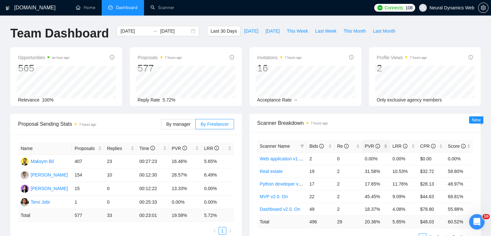
click at [383, 143] on div "PVR" at bounding box center [376, 145] width 23 height 7
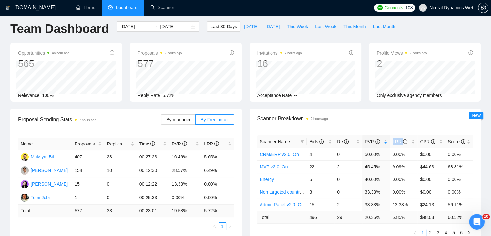
scroll to position [4, 0]
click at [407, 142] on span "LRR" at bounding box center [401, 141] width 18 height 7
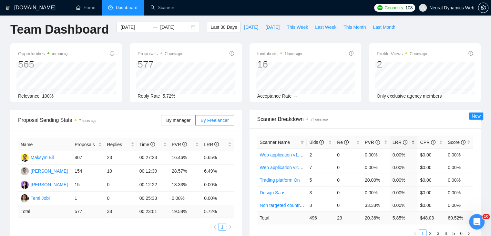
click at [407, 142] on span "LRR" at bounding box center [401, 141] width 18 height 7
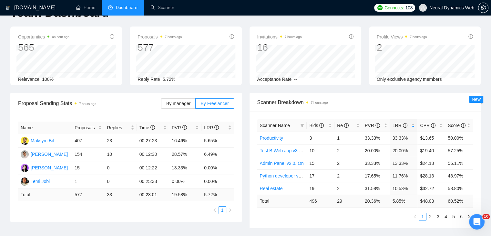
scroll to position [0, 0]
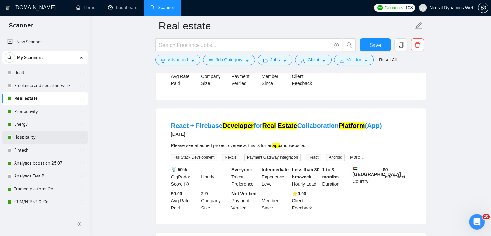
scroll to position [65, 0]
